Goal: Navigation & Orientation: Find specific page/section

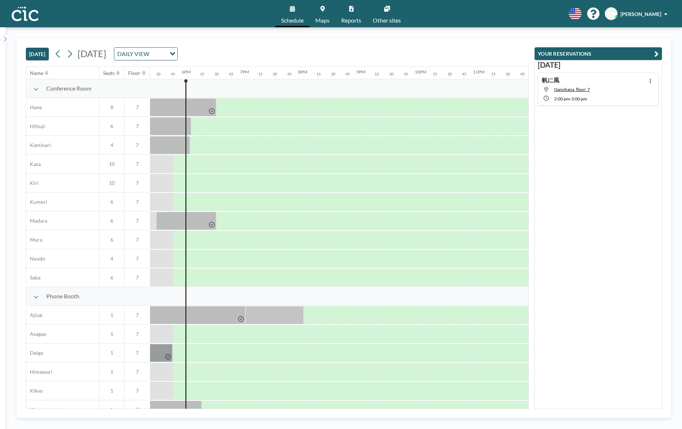
scroll to position [0, 1019]
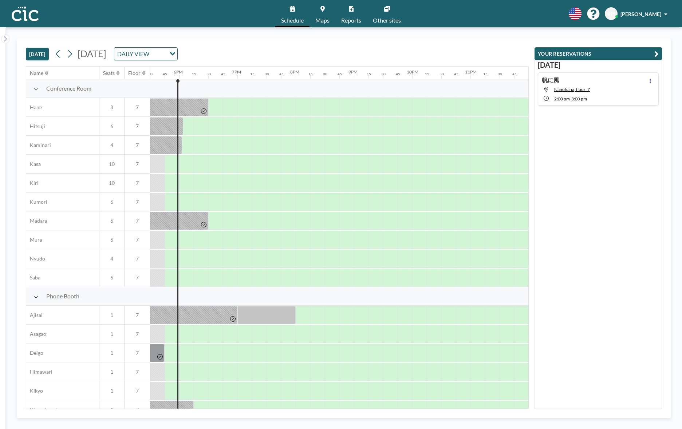
click at [570, 9] on icon at bounding box center [575, 13] width 13 height 13
click at [572, 47] on li "日本語" at bounding box center [578, 48] width 37 height 9
click at [573, 12] on icon at bounding box center [575, 13] width 13 height 13
click at [574, 46] on li "日本語" at bounding box center [578, 48] width 37 height 9
click at [638, 13] on span "[PERSON_NAME]" at bounding box center [640, 14] width 41 height 6
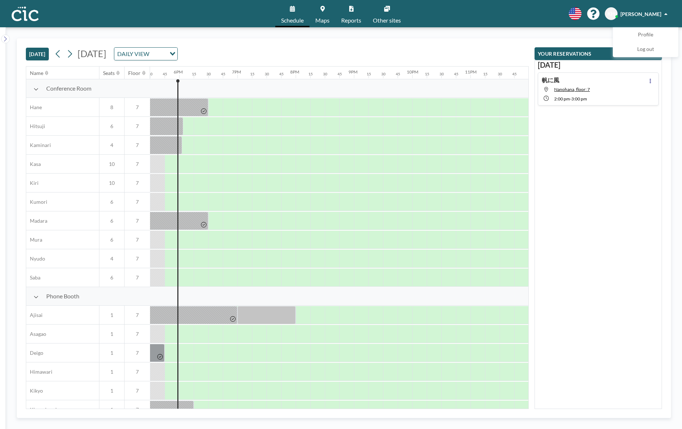
click at [638, 13] on span "[PERSON_NAME]" at bounding box center [640, 14] width 41 height 6
click at [569, 12] on icon at bounding box center [575, 13] width 13 height 13
click at [570, 48] on li "日本語" at bounding box center [578, 48] width 37 height 9
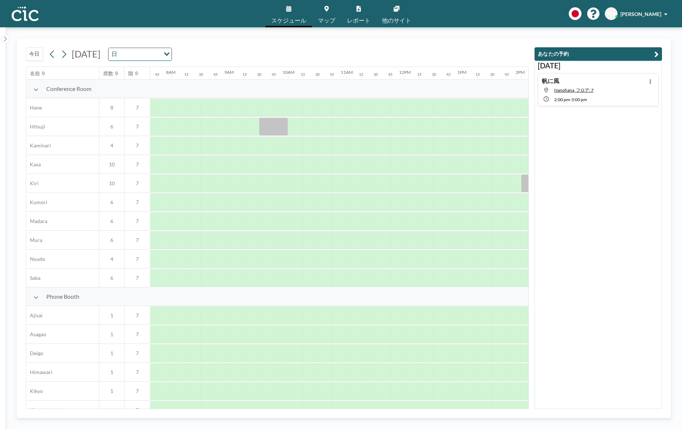
scroll to position [0, 451]
